Goal: Task Accomplishment & Management: Manage account settings

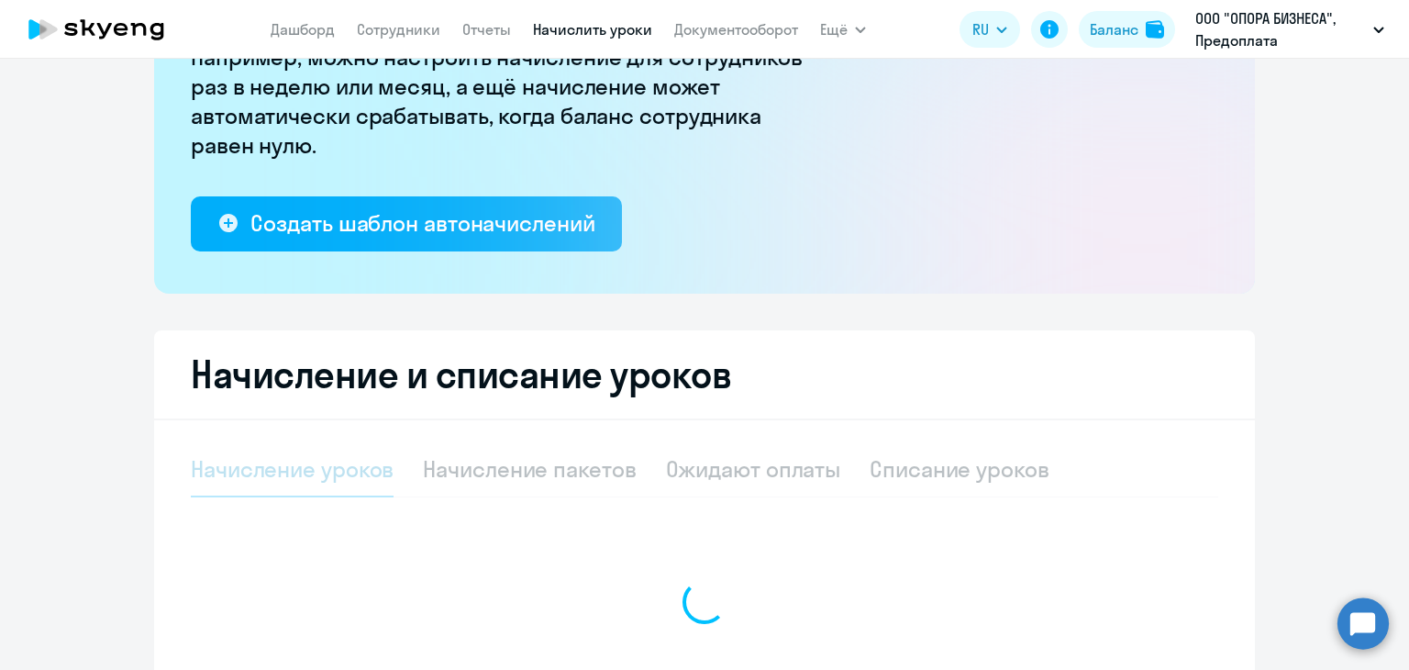
scroll to position [415, 0]
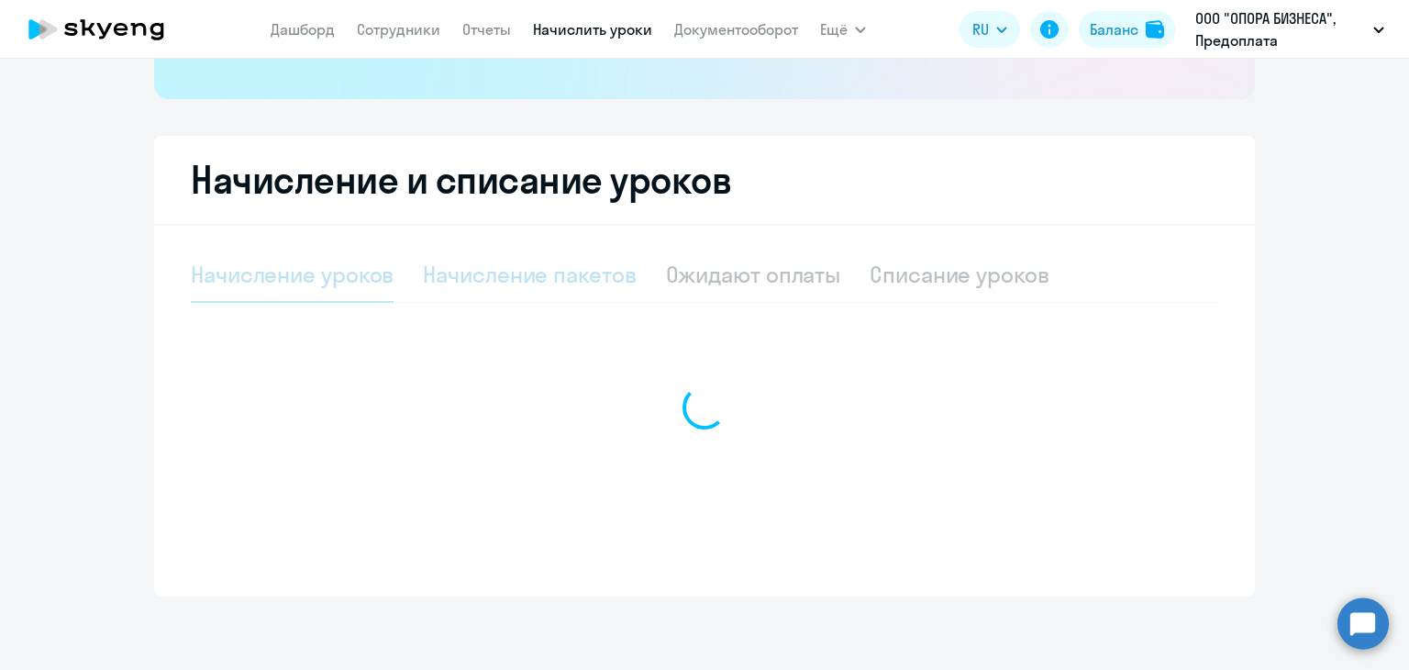
select select "10"
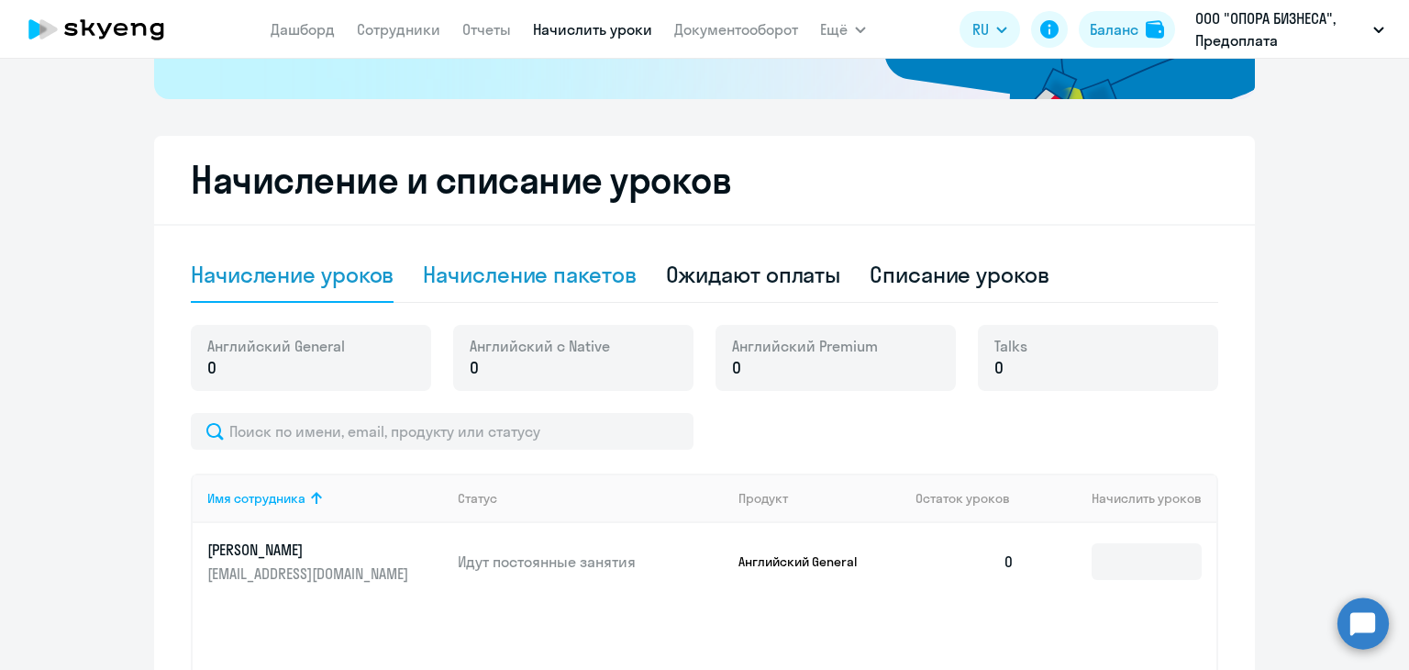
click at [541, 276] on div "Начисление пакетов" at bounding box center [529, 274] width 213 height 29
select select "10"
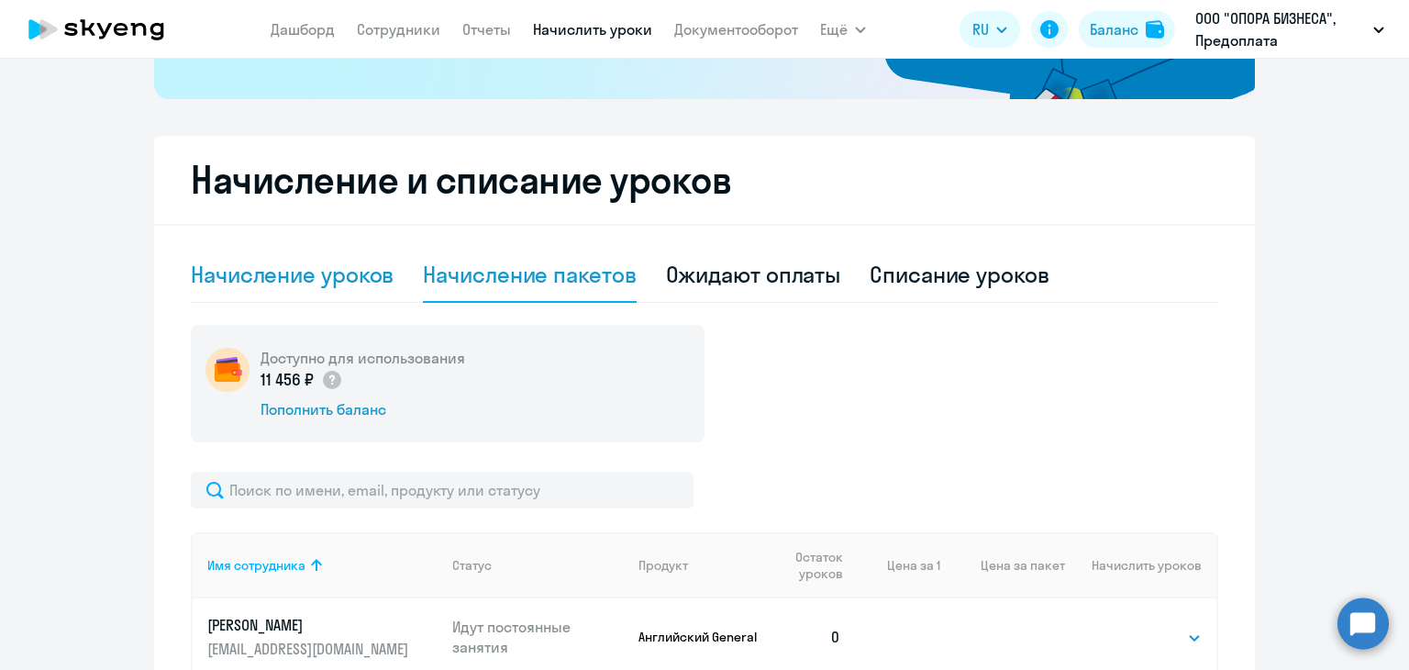
click at [291, 289] on div "Начисление уроков" at bounding box center [292, 275] width 203 height 55
select select "10"
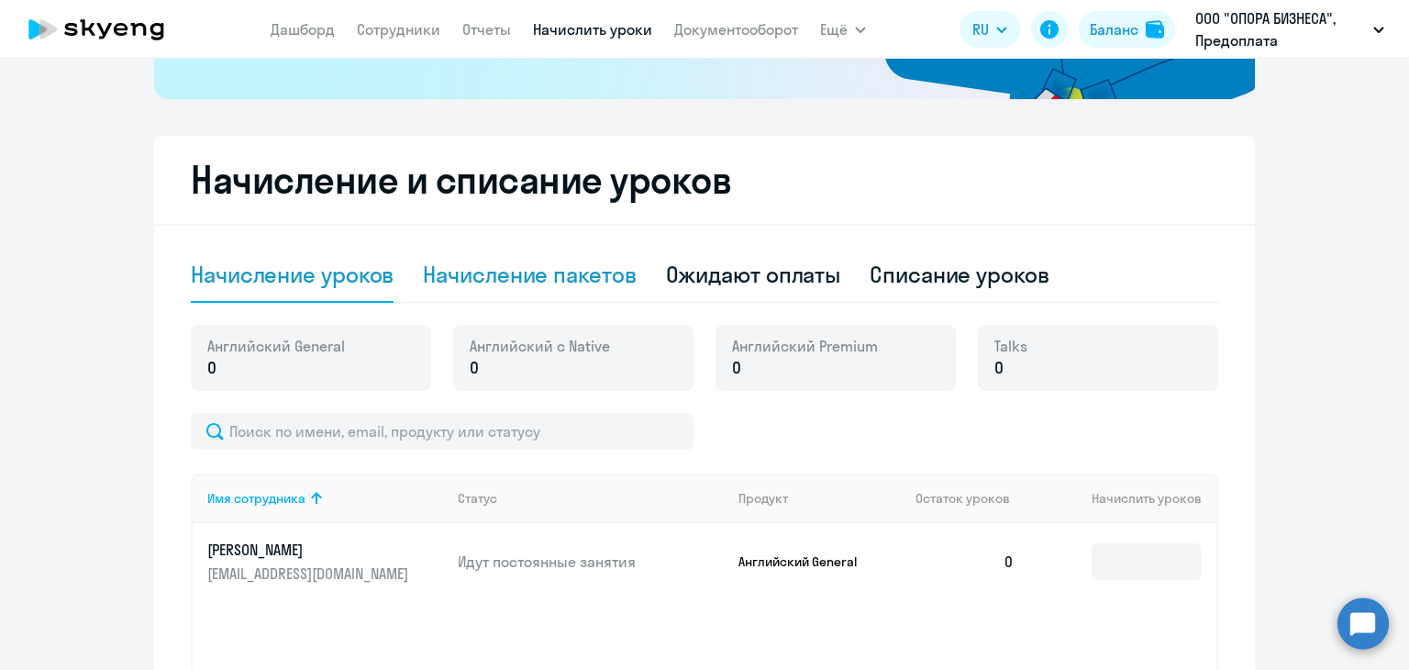
click at [506, 290] on div "Начисление пакетов" at bounding box center [529, 275] width 213 height 55
select select "10"
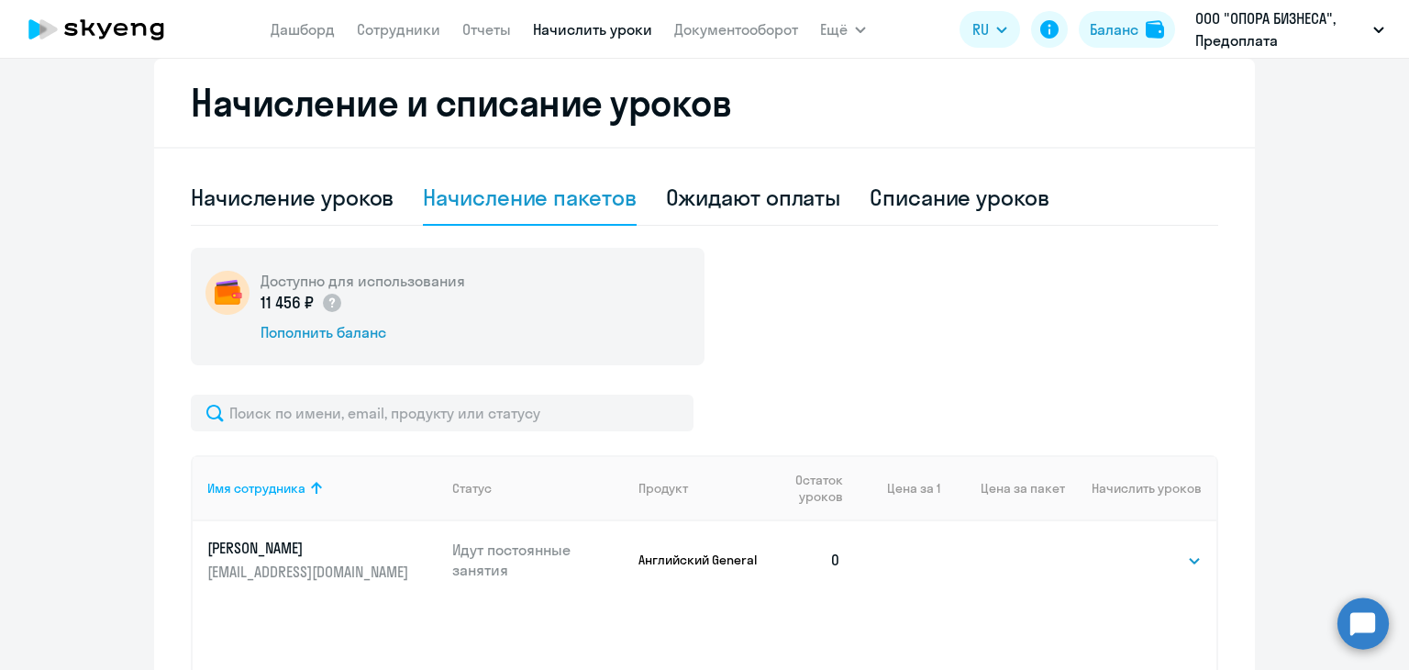
scroll to position [707, 0]
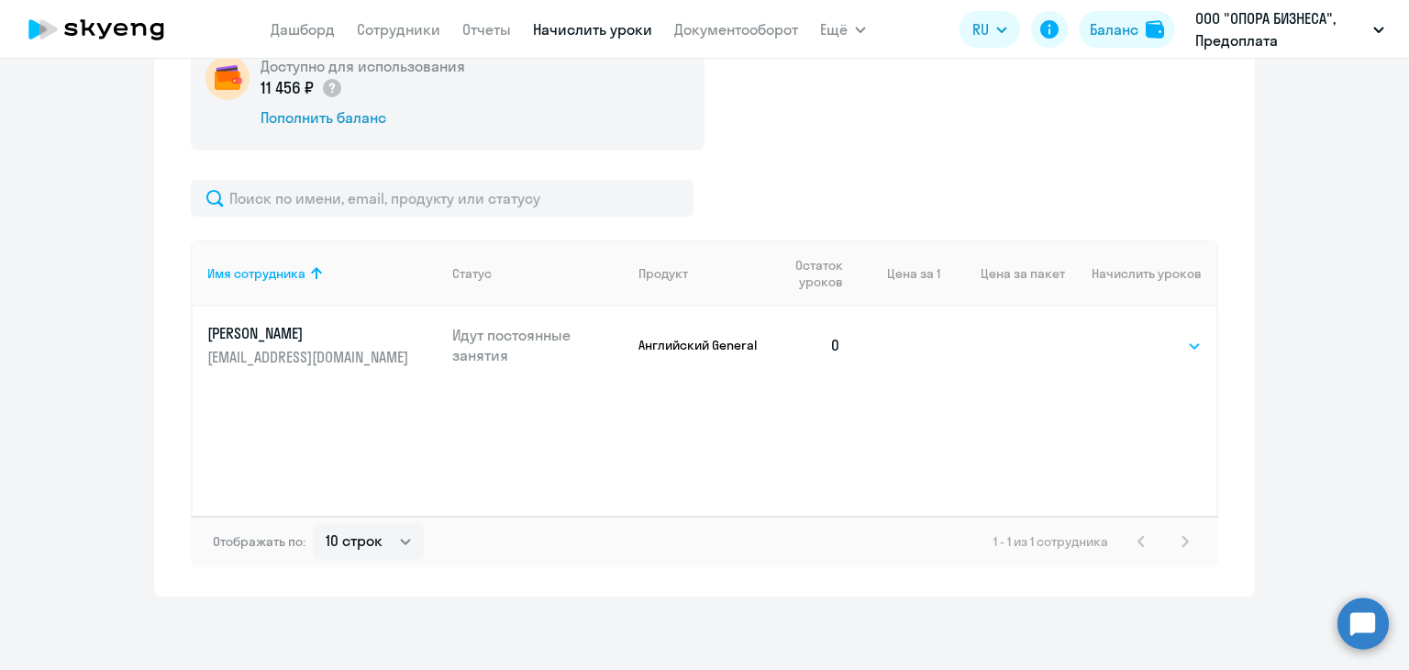
click at [1134, 351] on select "Выбрать 4 8 16 32 64 96 128" at bounding box center [1164, 346] width 75 height 22
select select "8"
click at [1127, 344] on select "Выбрать 4 8 16 32 64 96 128" at bounding box center [1164, 346] width 75 height 22
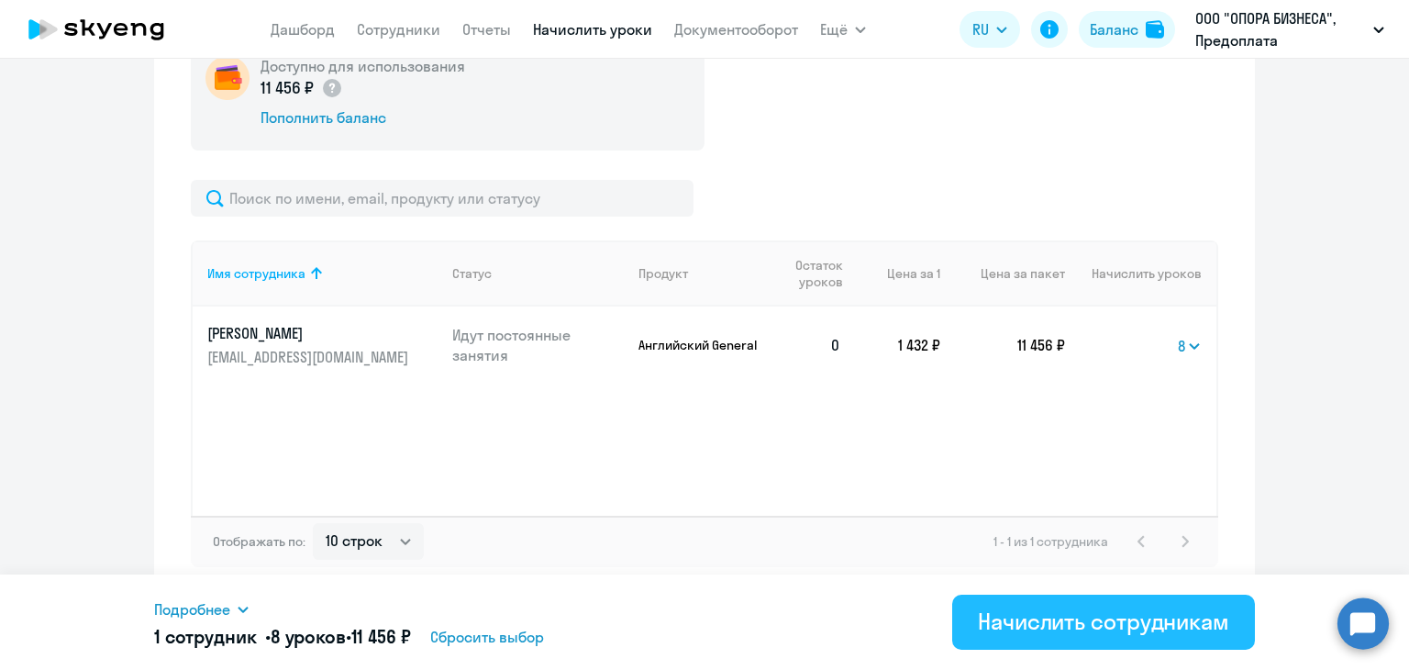
click at [1072, 630] on div "Начислить сотрудникам" at bounding box center [1103, 620] width 251 height 29
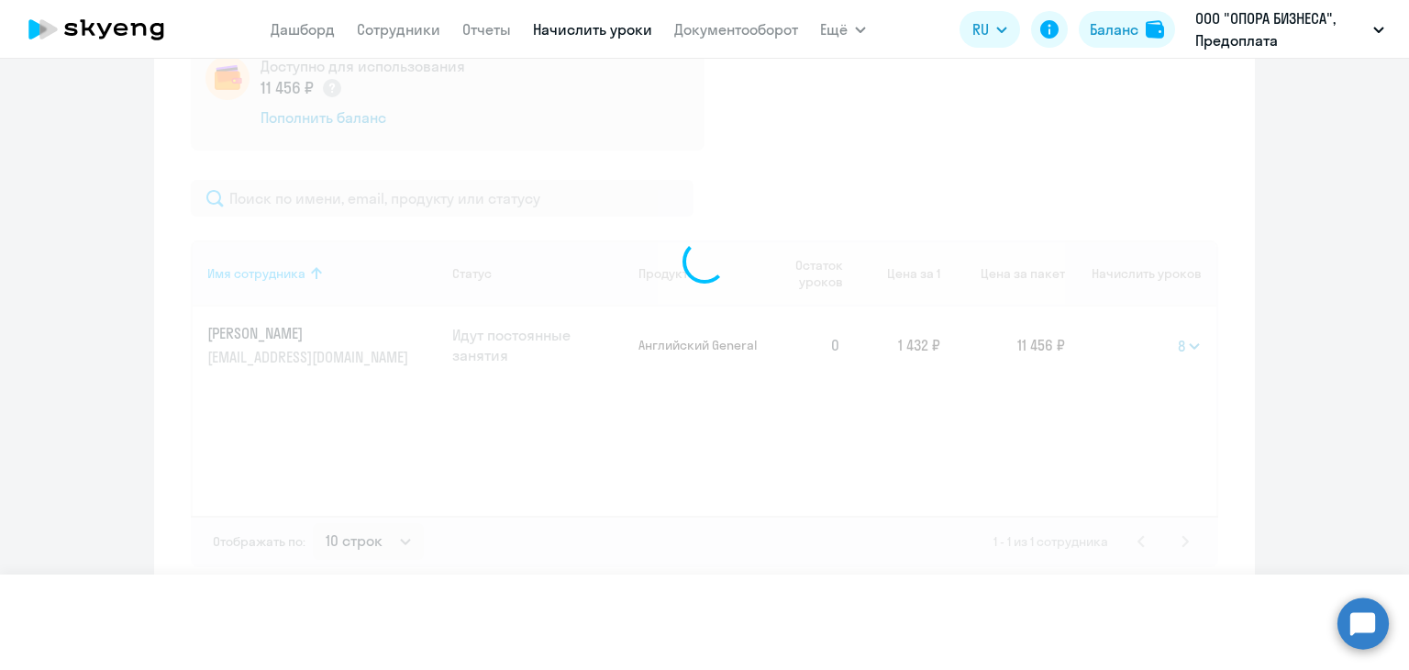
select select
